Goal: Task Accomplishment & Management: Use online tool/utility

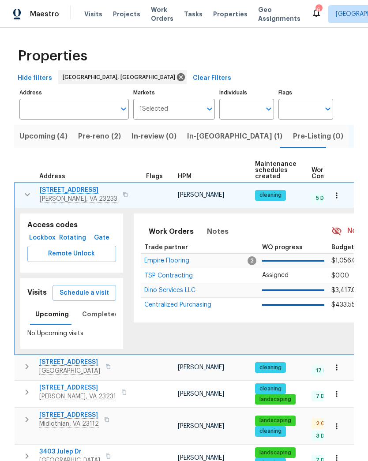
click at [28, 188] on button "button" at bounding box center [28, 195] width 18 height 18
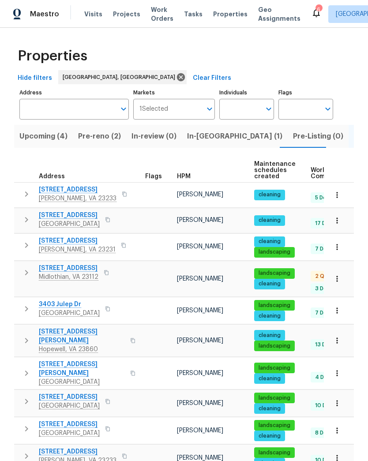
click at [84, 273] on span "[STREET_ADDRESS]" at bounding box center [69, 268] width 60 height 9
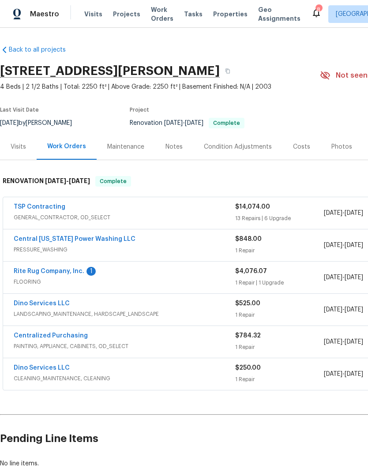
click at [27, 209] on link "TSP Contracting" at bounding box center [40, 207] width 52 height 6
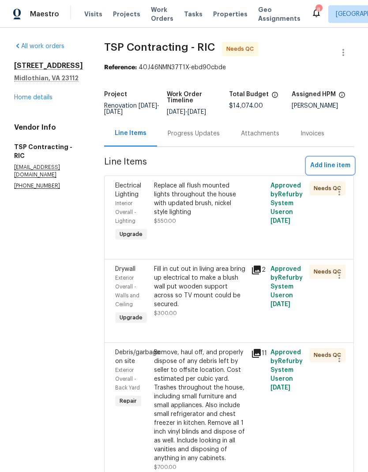
click at [347, 174] on button "Add line item" at bounding box center [330, 166] width 47 height 16
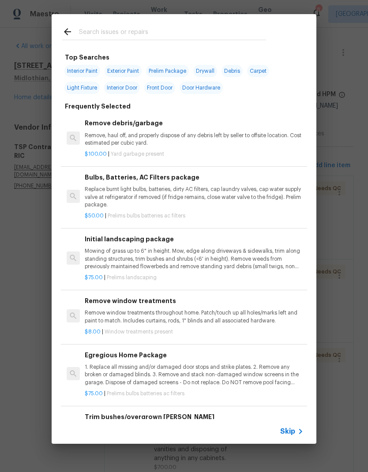
click at [212, 36] on input "text" at bounding box center [172, 32] width 187 height 13
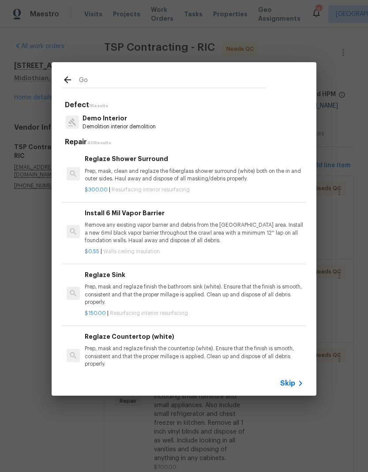
type input "G"
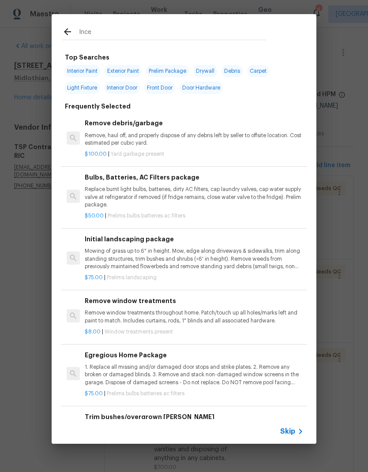
type input "Incen"
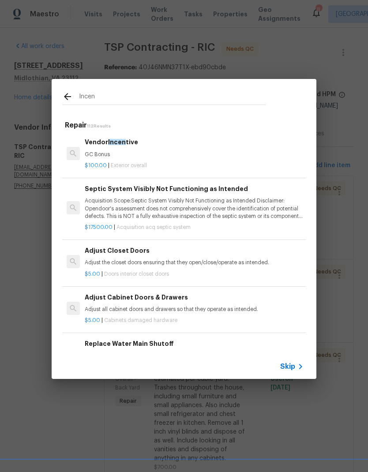
click at [94, 156] on p "GC Bonus" at bounding box center [194, 155] width 219 height 8
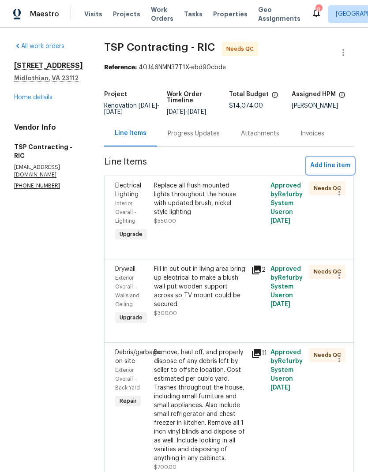
click at [335, 162] on span "Add line item" at bounding box center [330, 165] width 40 height 11
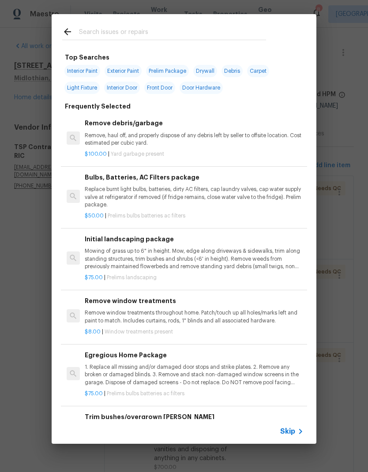
click at [234, 27] on input "text" at bounding box center [172, 32] width 187 height 13
type input "Incen"
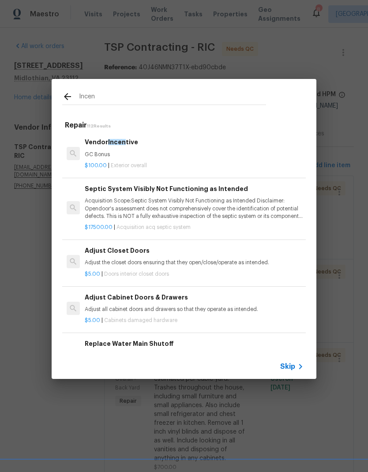
click at [96, 159] on div "$100.00 | Exterior overall" at bounding box center [194, 164] width 219 height 11
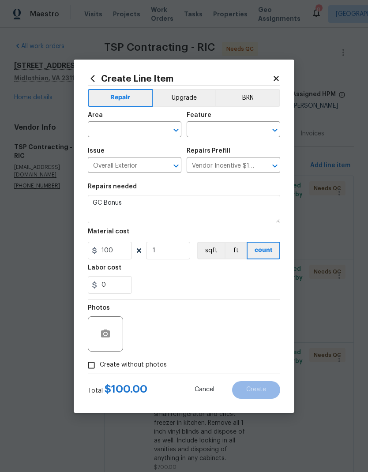
click at [110, 130] on input "text" at bounding box center [122, 131] width 69 height 14
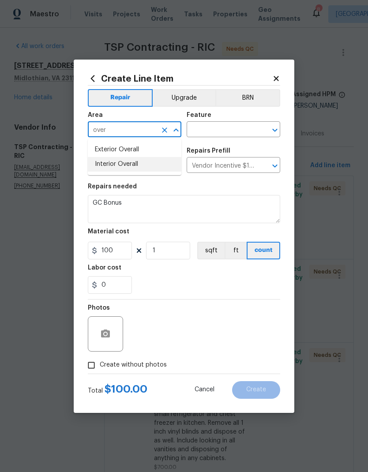
click at [101, 166] on li "Interior Overall" at bounding box center [135, 164] width 94 height 15
type input "Interior Overall"
click at [268, 126] on button "Clear" at bounding box center [263, 130] width 12 height 12
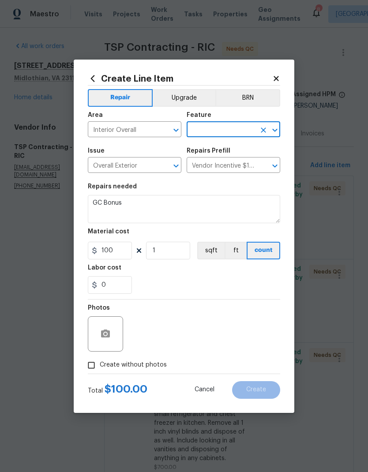
click at [272, 128] on icon "Open" at bounding box center [275, 130] width 11 height 11
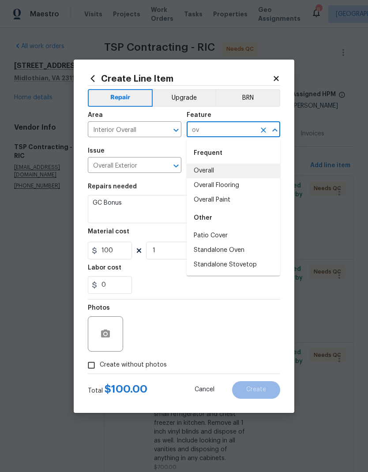
click at [242, 167] on li "Overall" at bounding box center [234, 171] width 94 height 15
type input "Overall"
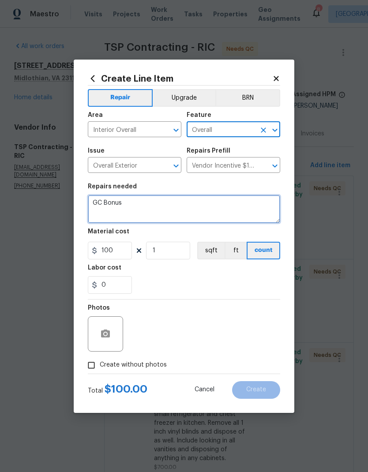
click at [102, 207] on textarea "GC Bonus" at bounding box center [184, 209] width 193 height 28
click at [102, 204] on textarea "GC Bonus" at bounding box center [184, 209] width 193 height 28
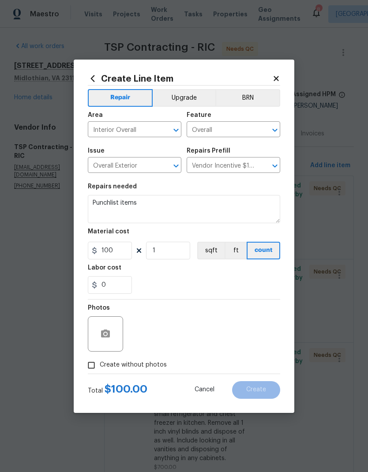
click at [263, 271] on div "Labor cost" at bounding box center [184, 270] width 193 height 11
click at [99, 204] on textarea "Punchlist items" at bounding box center [184, 209] width 193 height 28
click at [100, 204] on textarea "Punchlist items" at bounding box center [184, 209] width 193 height 28
type textarea "Punch list items"
click at [279, 277] on div "0" at bounding box center [184, 285] width 193 height 18
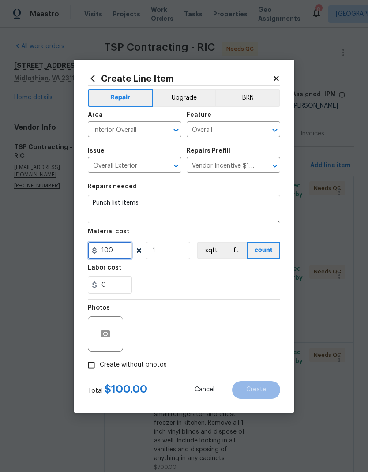
click at [115, 256] on input "100" at bounding box center [110, 251] width 44 height 18
type input "400"
click at [275, 278] on div "0" at bounding box center [184, 285] width 193 height 18
click at [90, 370] on input "Create without photos" at bounding box center [91, 365] width 17 height 17
checkbox input "true"
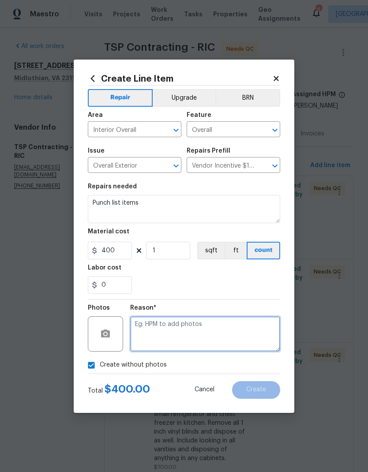
click at [257, 336] on textarea at bounding box center [205, 334] width 150 height 35
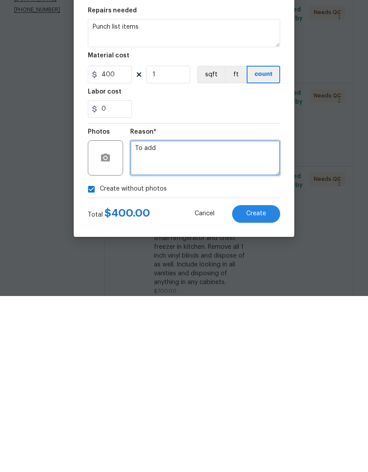
type textarea "To add"
click at [270, 381] on button "Create" at bounding box center [256, 390] width 48 height 18
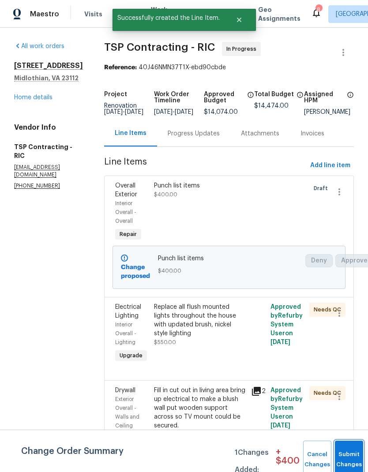
click at [352, 457] on button "Submit Changes" at bounding box center [349, 460] width 28 height 38
